Goal: Transaction & Acquisition: Purchase product/service

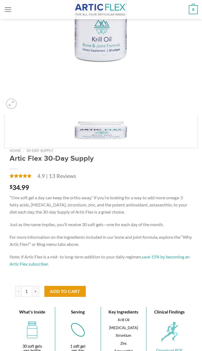
scroll to position [182, 0]
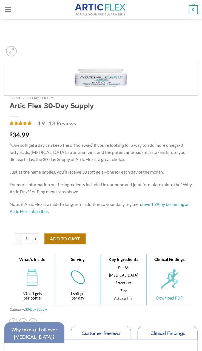
click at [69, 159] on button "Add to cart" at bounding box center [64, 239] width 41 height 11
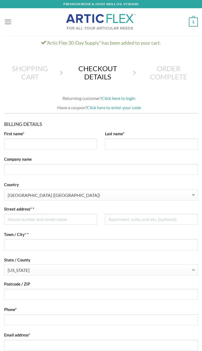
select select "NY"
click at [118, 107] on link "Click here to enter your code" at bounding box center [114, 107] width 54 height 5
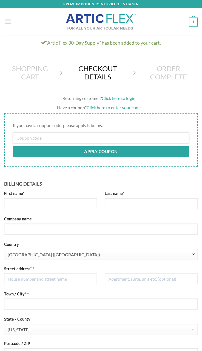
click at [102, 139] on input "Coupon:" at bounding box center [101, 138] width 176 height 11
paste input "flex15"
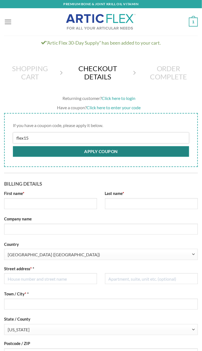
type input "flex15"
click at [145, 150] on button "Apply coupon" at bounding box center [101, 151] width 176 height 11
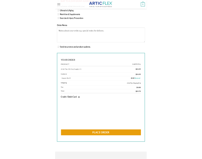
scroll to position [365, 0]
